Goal: Task Accomplishment & Management: Manage account settings

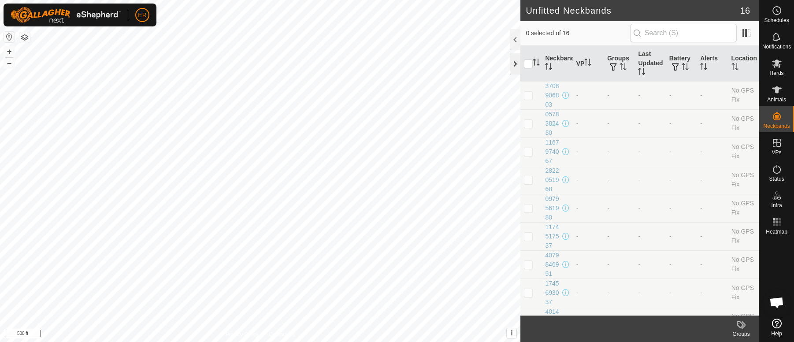
click at [514, 64] on div at bounding box center [515, 63] width 11 height 21
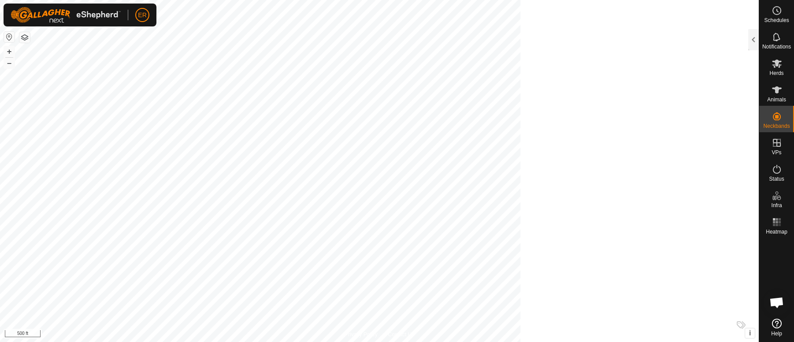
scroll to position [7338, 0]
click at [7, 48] on button "+" at bounding box center [9, 51] width 11 height 11
click at [755, 40] on div at bounding box center [753, 39] width 11 height 21
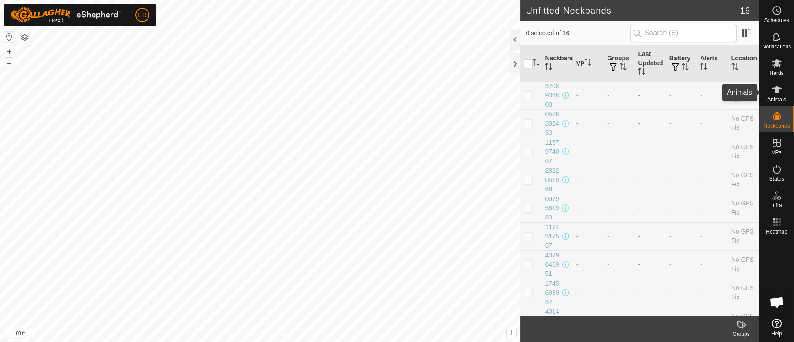
click at [775, 89] on icon at bounding box center [777, 89] width 10 height 7
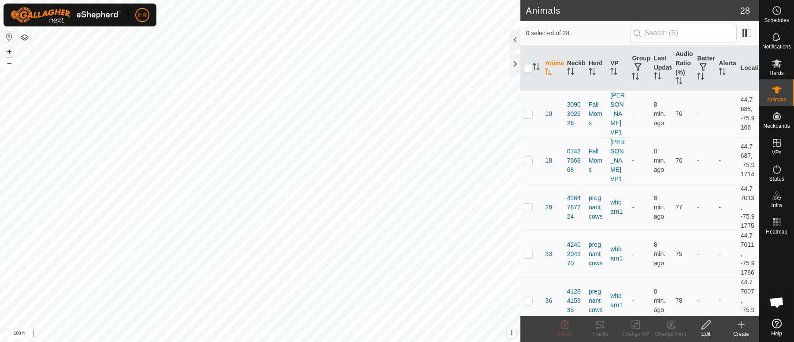
click at [8, 51] on button "+" at bounding box center [9, 51] width 11 height 11
click at [672, 268] on td "75" at bounding box center [683, 253] width 22 height 47
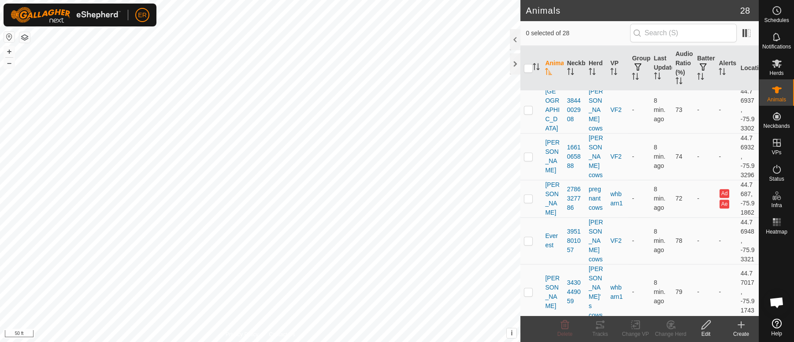
scroll to position [1067, 0]
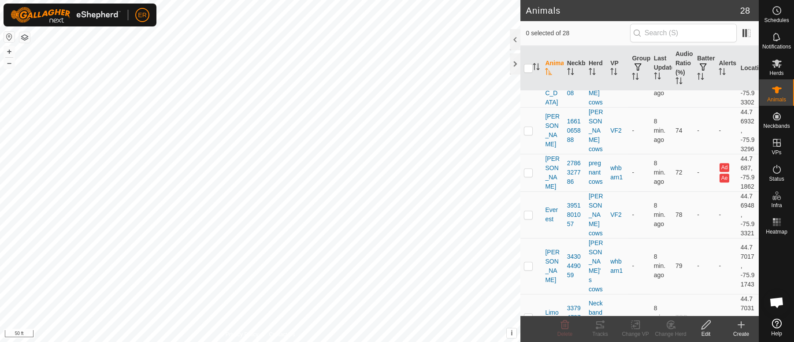
click at [531, 45] on p-checkbox at bounding box center [528, 41] width 9 height 7
click at [672, 325] on icon at bounding box center [671, 324] width 6 height 4
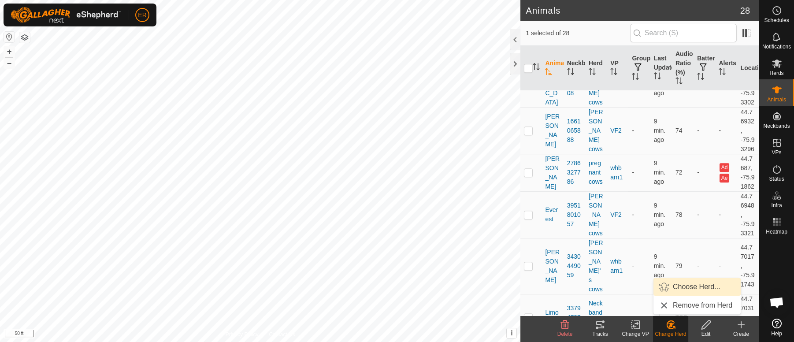
click at [682, 289] on link "Choose Herd..." at bounding box center [696, 287] width 87 height 18
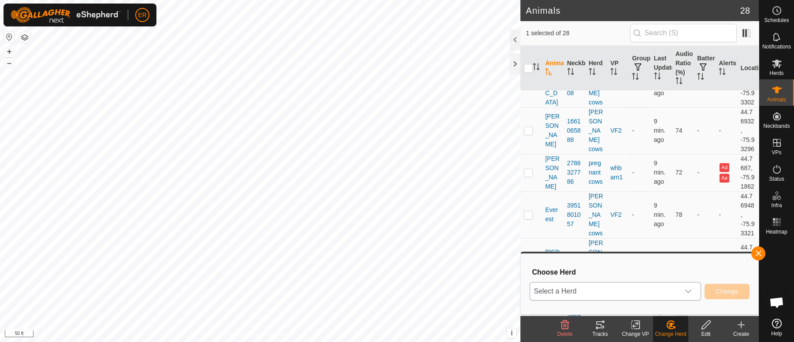
click at [688, 290] on icon "dropdown trigger" at bounding box center [688, 291] width 7 height 7
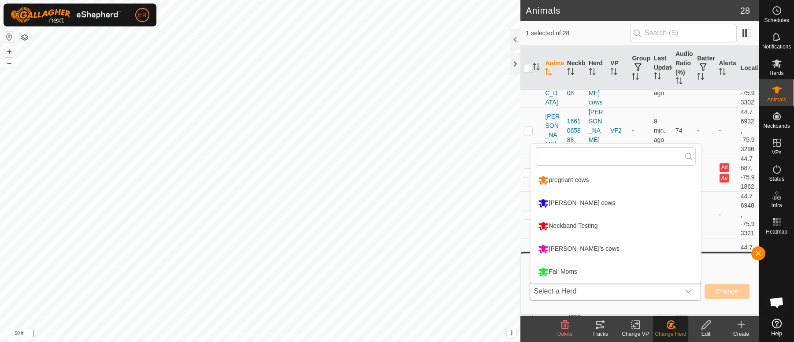
click at [571, 181] on li "pregnant cows" at bounding box center [615, 180] width 170 height 22
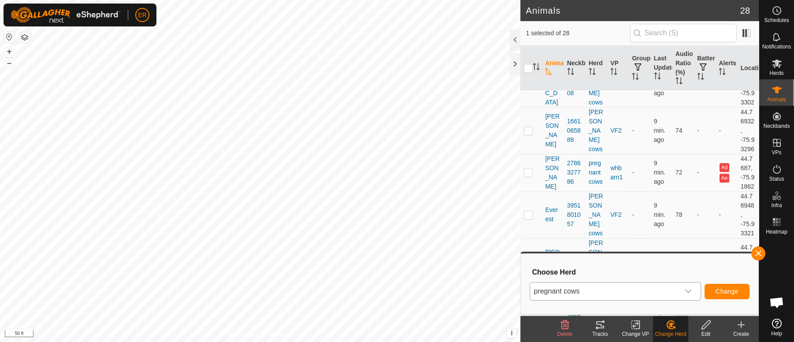
click at [690, 293] on icon "dropdown trigger" at bounding box center [688, 291] width 7 height 7
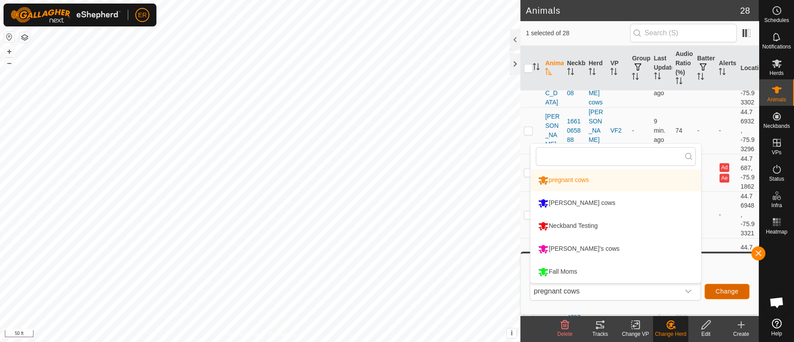
click at [727, 294] on span "Change" at bounding box center [726, 291] width 23 height 7
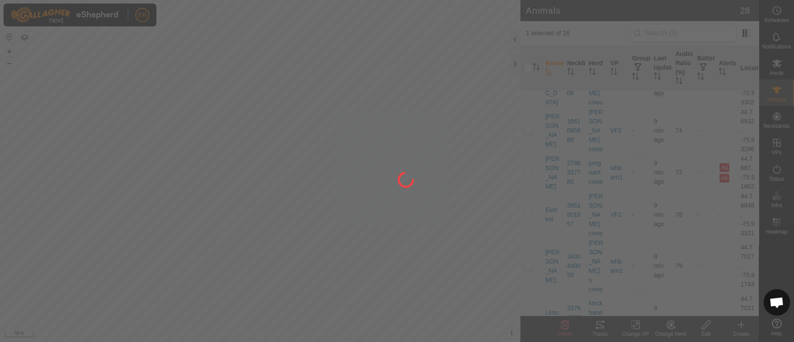
checkbox input "false"
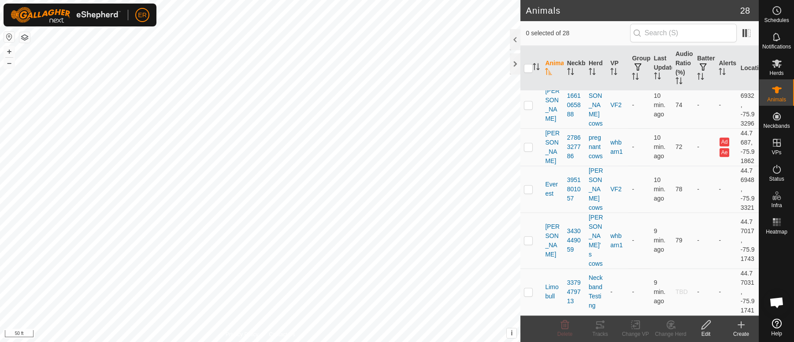
scroll to position [1304, 0]
click at [528, 288] on p-checkbox at bounding box center [528, 291] width 9 height 7
click at [672, 326] on icon at bounding box center [670, 324] width 11 height 11
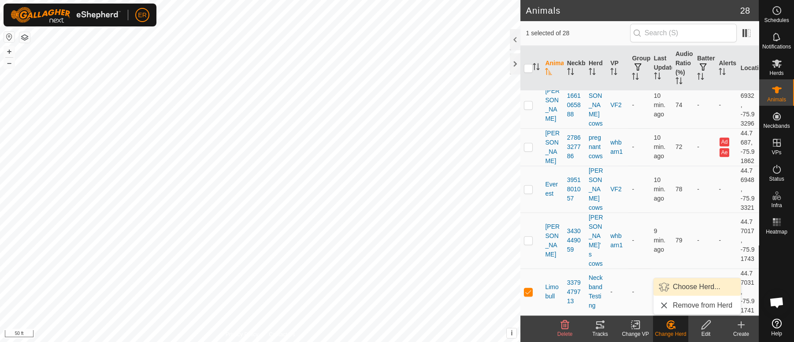
click at [676, 285] on link "Choose Herd..." at bounding box center [696, 287] width 87 height 18
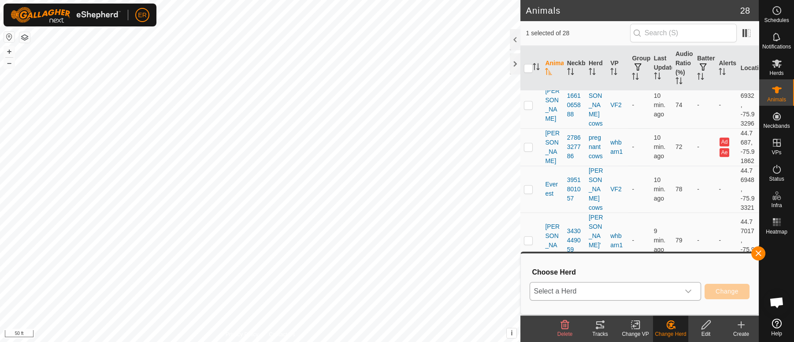
click at [687, 292] on icon "dropdown trigger" at bounding box center [688, 292] width 6 height 4
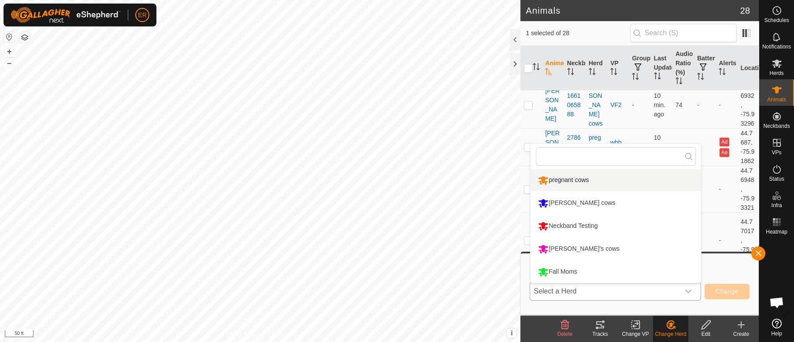
click at [565, 178] on li "pregnant cows" at bounding box center [615, 180] width 170 height 22
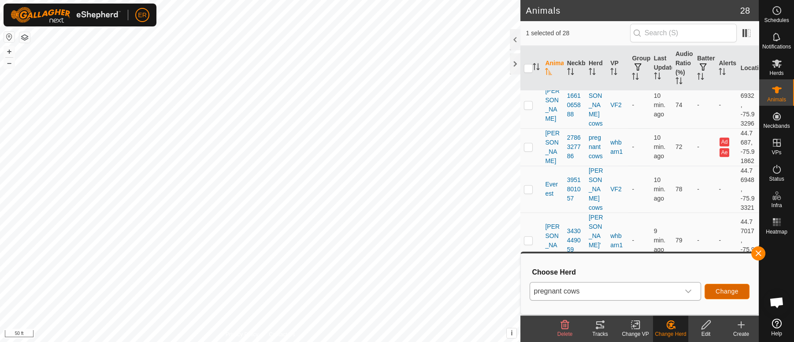
click at [720, 289] on span "Change" at bounding box center [726, 291] width 23 height 7
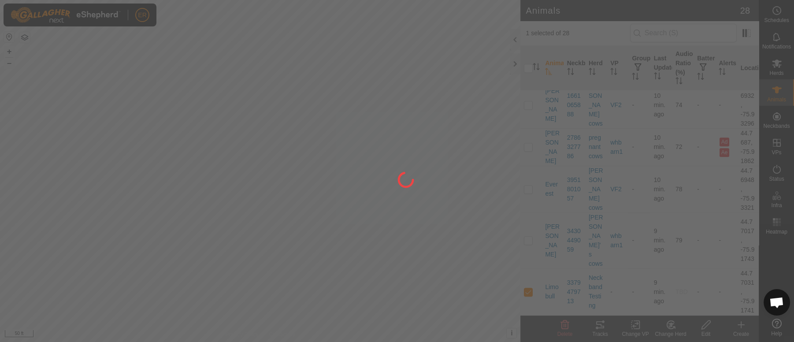
checkbox input "false"
